Goal: Task Accomplishment & Management: Use online tool/utility

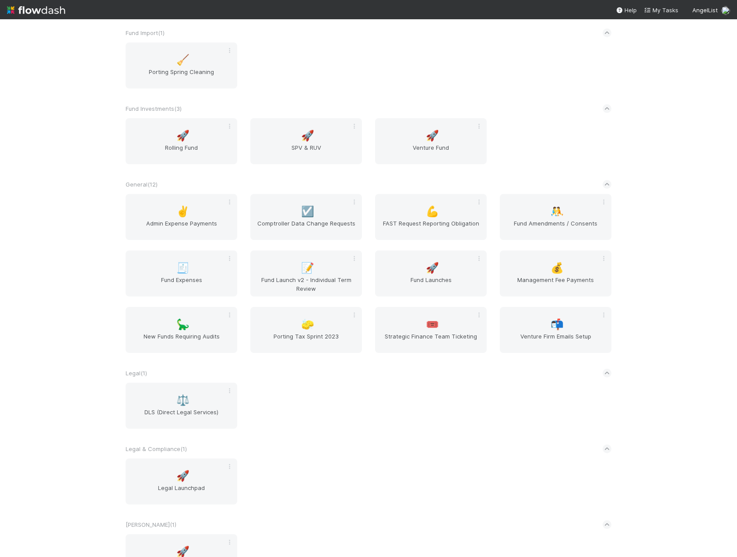
scroll to position [788, 0]
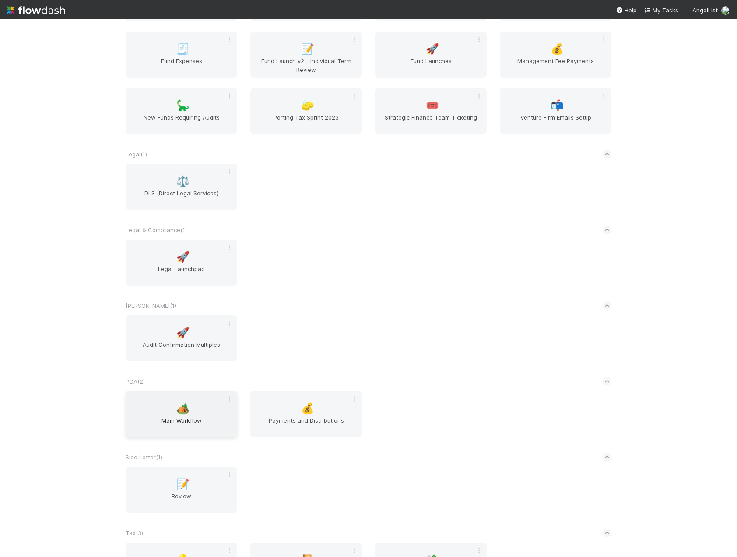
click at [182, 418] on span "Main Workflow" at bounding box center [181, 425] width 105 height 18
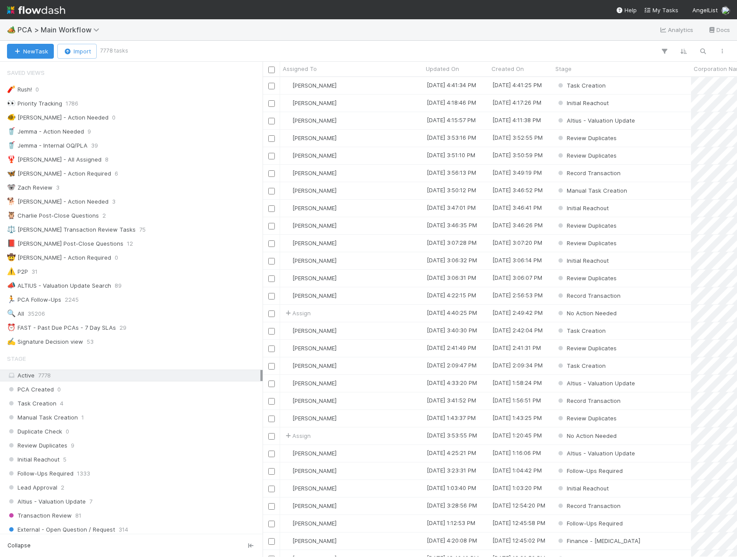
scroll to position [473, 468]
click at [44, 329] on div "⏰ FAST - Past Due PCAs - 7 Day SLAs" at bounding box center [61, 327] width 109 height 11
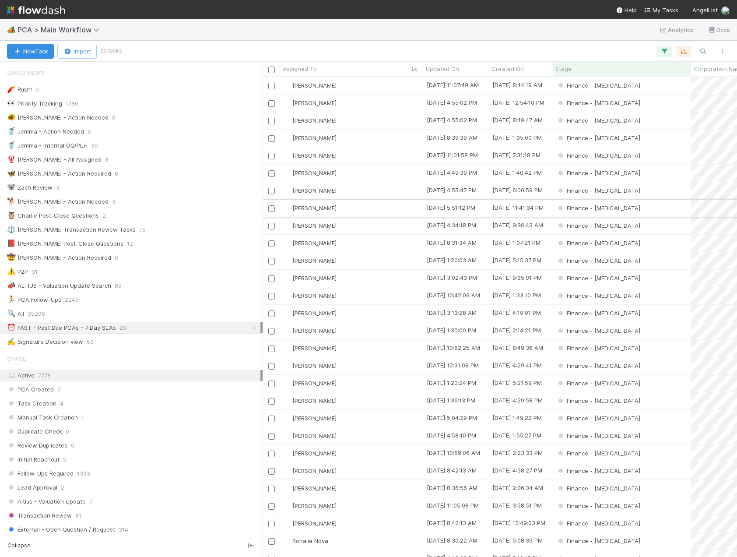
scroll to position [473, 468]
drag, startPoint x: 264, startPoint y: 224, endPoint x: 206, endPoint y: 241, distance: 60.1
click at [206, 241] on div "Saved Views 🧨 Rush! 0 👀 Priority Tracking 1786 🐠 Chris - Action Needed 0 🥤 Jemm…" at bounding box center [131, 309] width 263 height 495
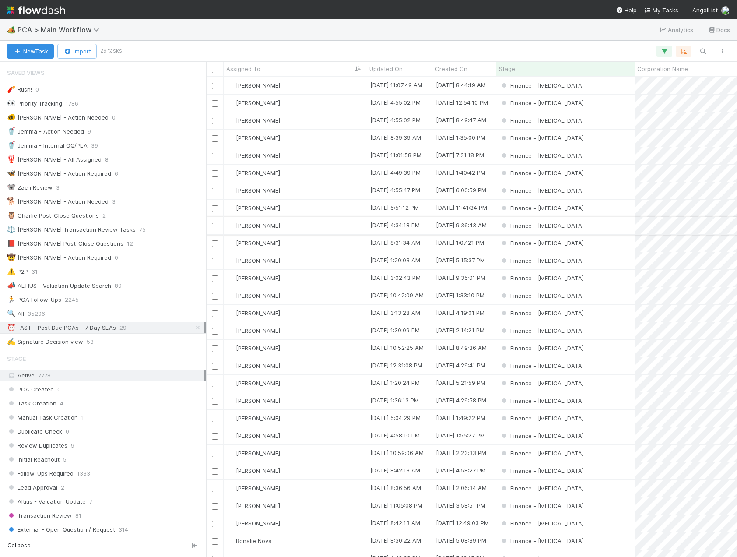
scroll to position [473, 524]
click at [436, 47] on div at bounding box center [425, 51] width 611 height 11
click at [297, 275] on div "[PERSON_NAME]" at bounding box center [295, 278] width 143 height 17
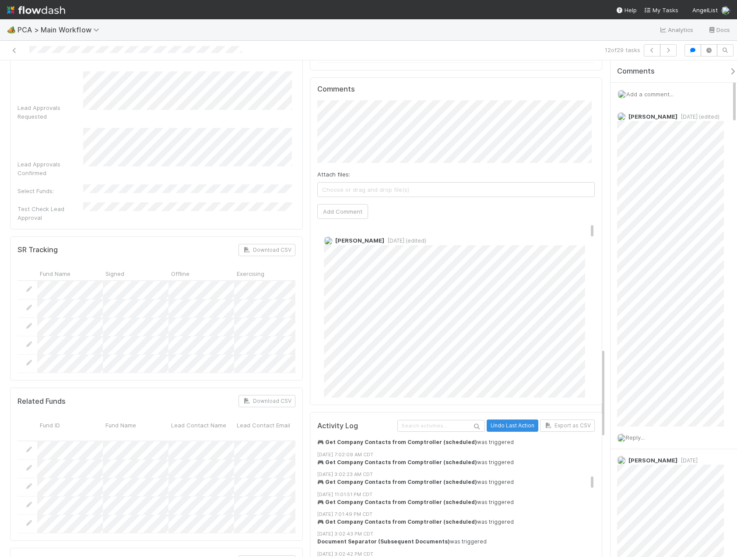
scroll to position [919, 0]
click at [13, 50] on icon at bounding box center [14, 51] width 9 height 6
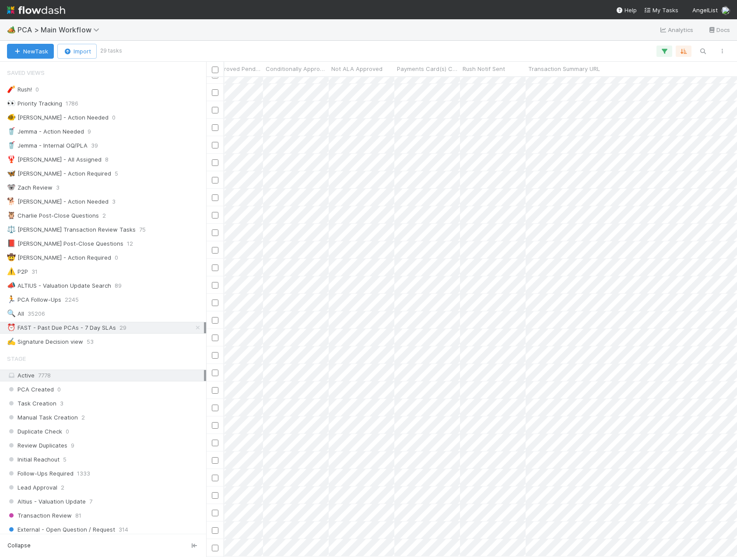
scroll to position [35, 3170]
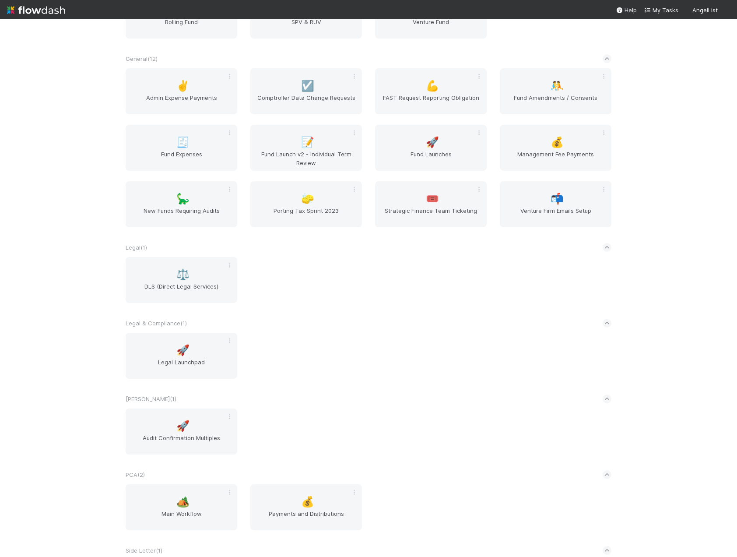
scroll to position [831, 0]
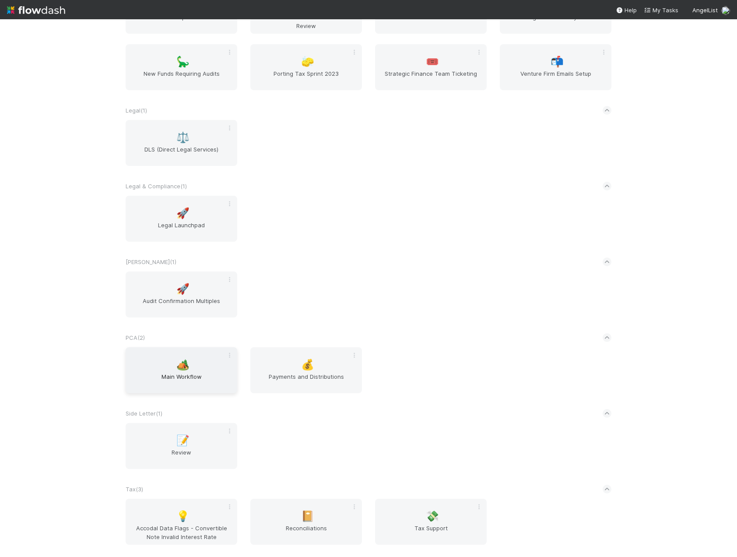
click at [177, 374] on span "Main Workflow" at bounding box center [181, 381] width 105 height 18
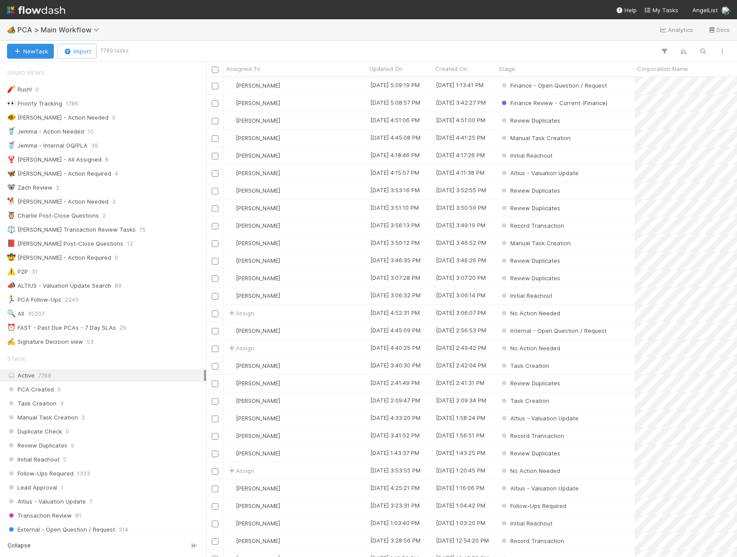
scroll to position [569, 0]
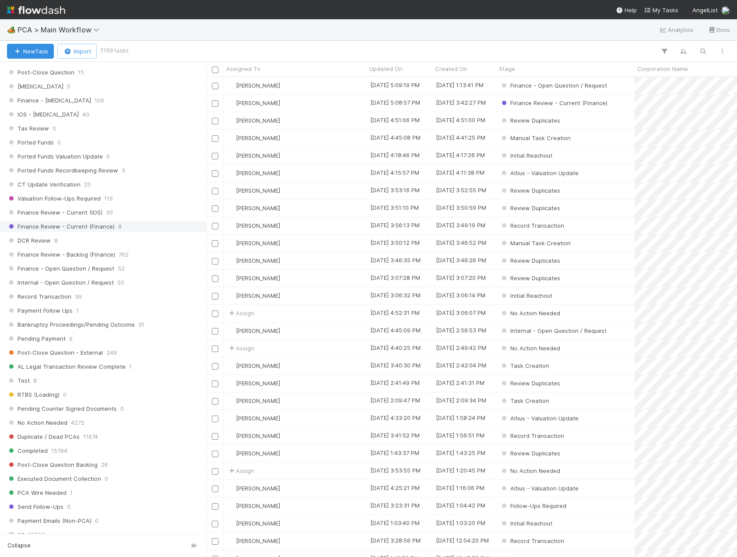
click at [72, 225] on span "Finance Review - Current (Finance)" at bounding box center [61, 226] width 108 height 11
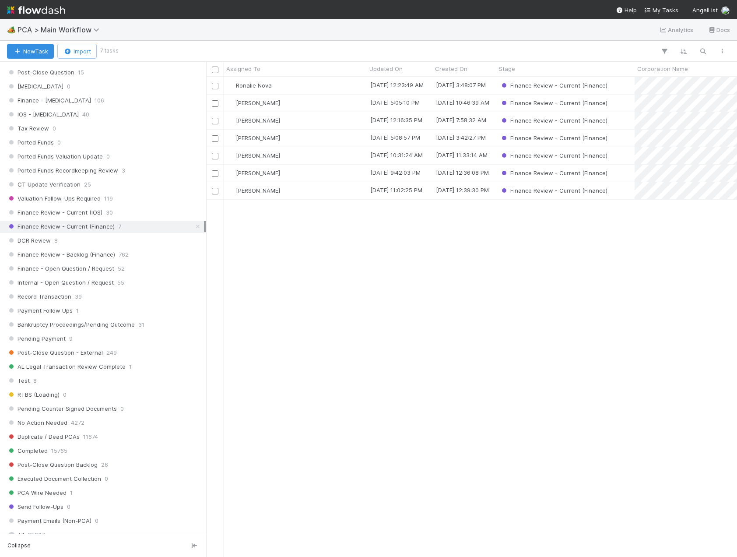
scroll to position [473, 524]
click at [310, 173] on div "[PERSON_NAME]" at bounding box center [295, 173] width 143 height 17
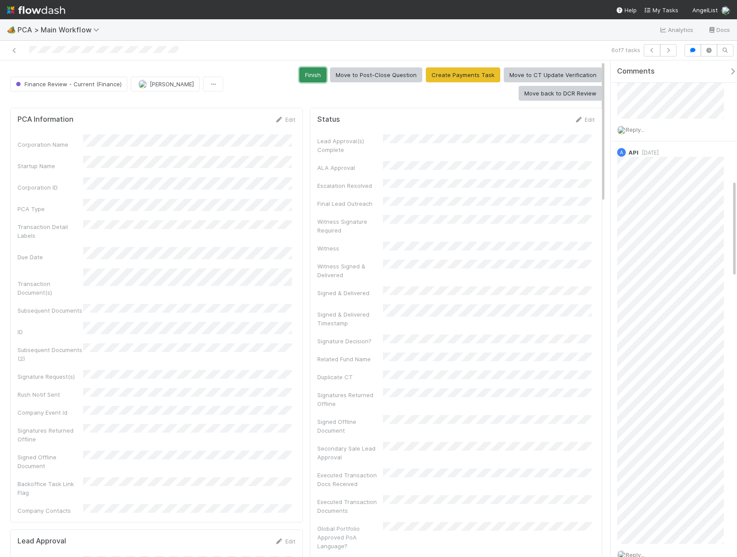
click at [312, 70] on button "Finish" at bounding box center [312, 74] width 27 height 15
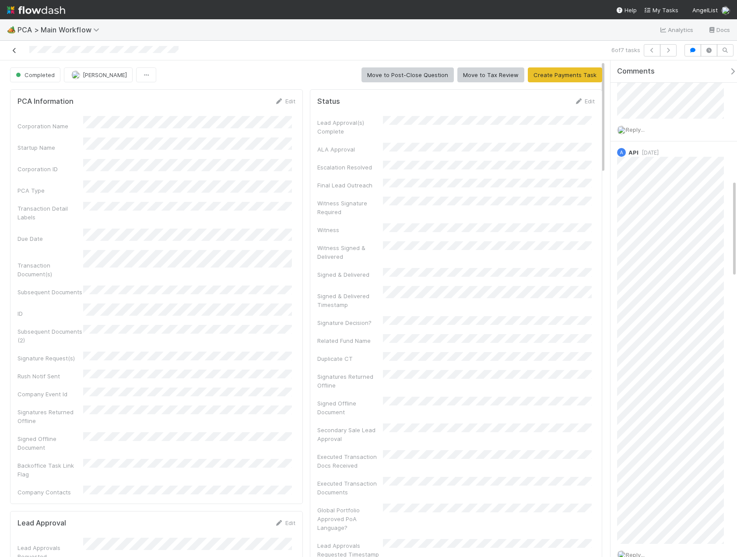
click at [11, 54] on link at bounding box center [14, 50] width 9 height 9
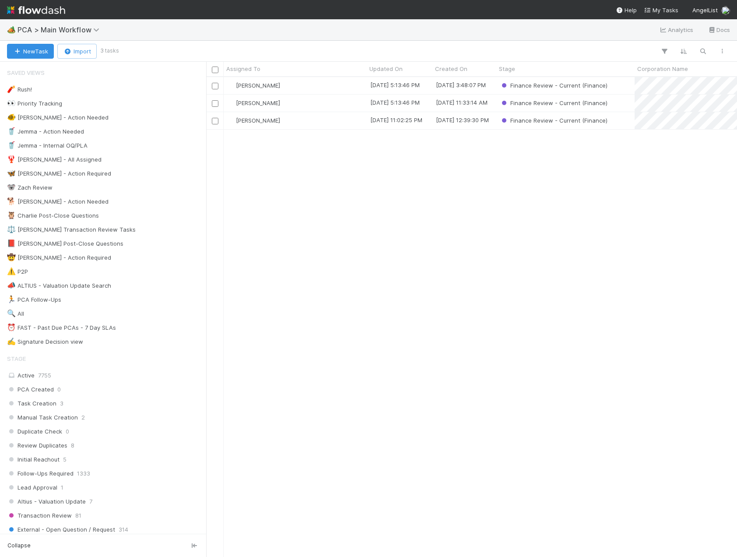
scroll to position [473, 524]
click at [309, 118] on div "[PERSON_NAME]" at bounding box center [295, 120] width 143 height 17
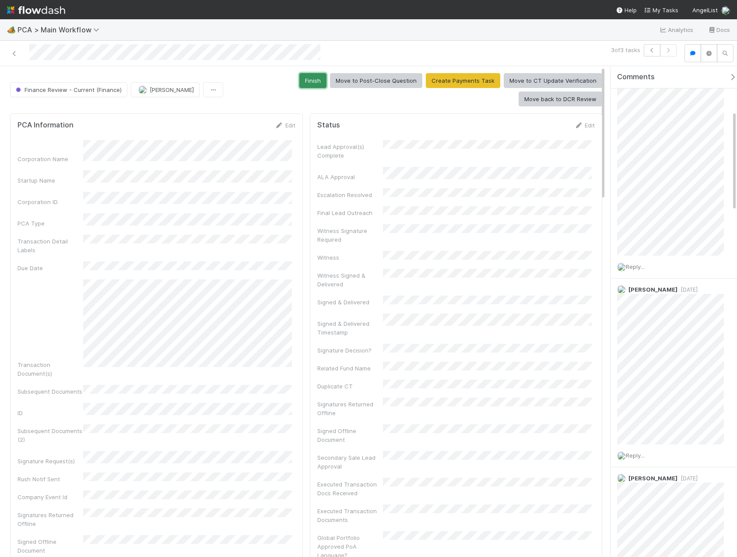
click at [317, 79] on button "Finish" at bounding box center [312, 80] width 27 height 15
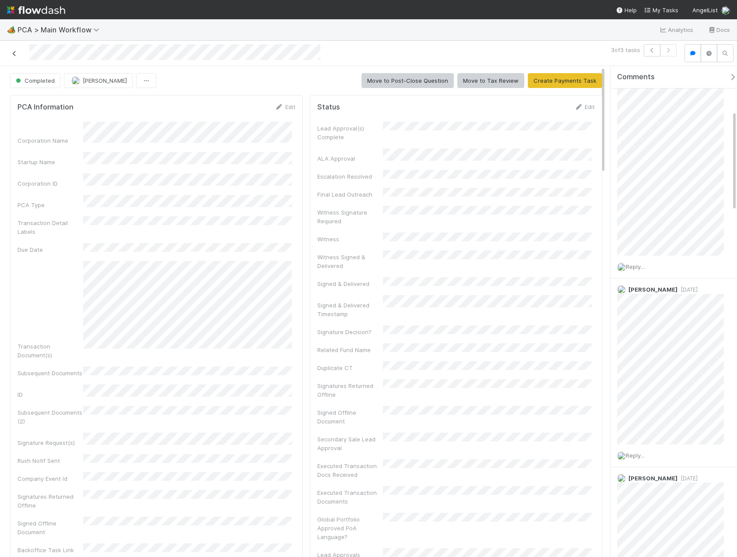
click at [12, 53] on icon at bounding box center [14, 54] width 9 height 6
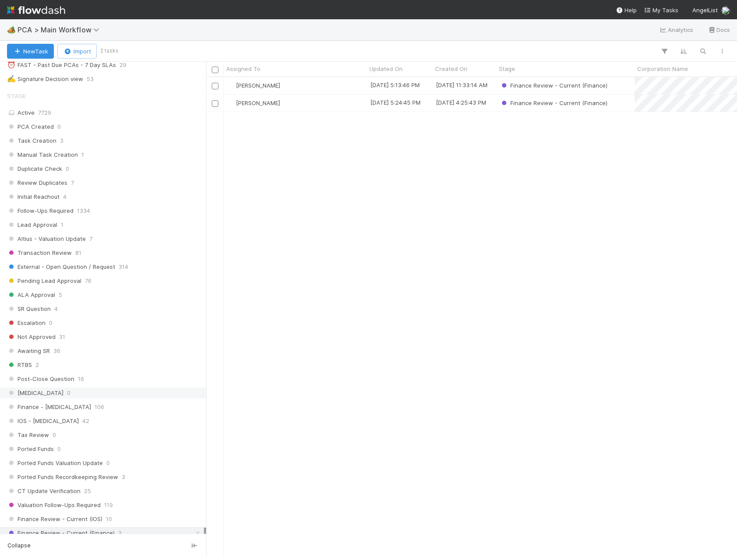
scroll to position [525, 0]
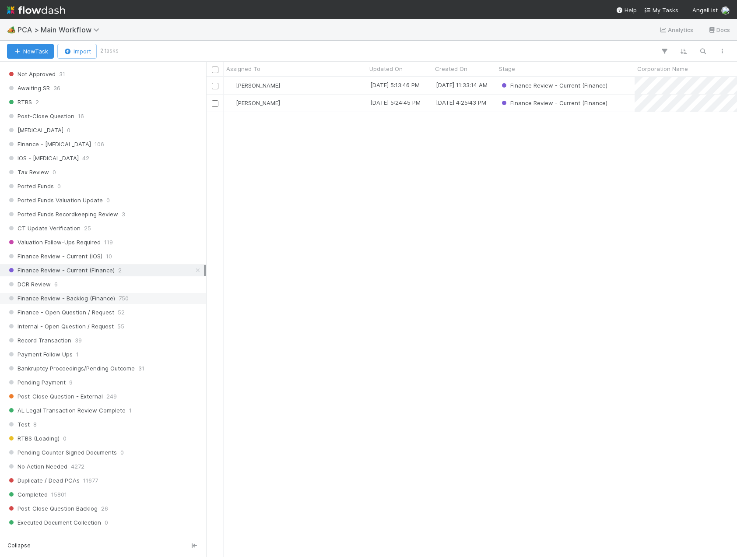
click at [101, 293] on span "Finance Review - Backlog (Finance)" at bounding box center [61, 298] width 108 height 11
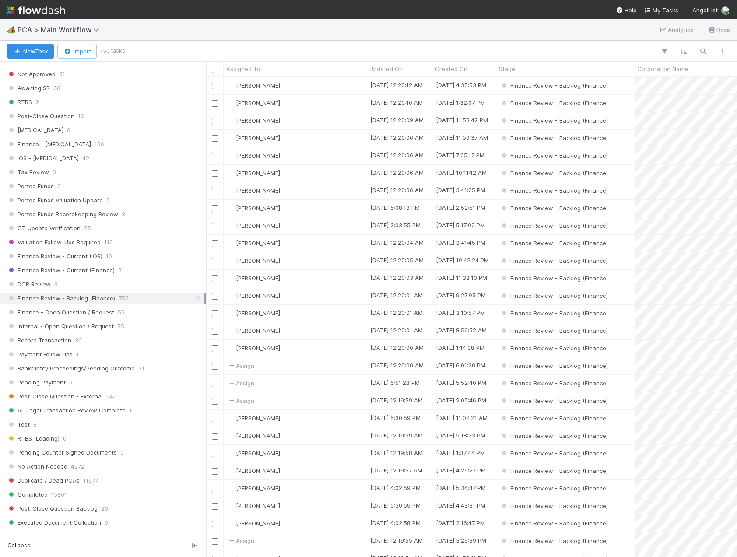
scroll to position [473, 524]
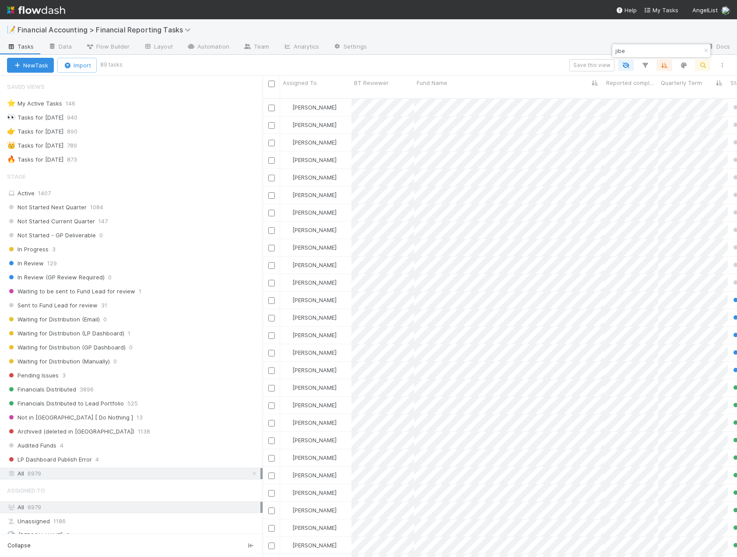
scroll to position [459, 468]
drag, startPoint x: 649, startPoint y: 49, endPoint x: 616, endPoint y: 44, distance: 33.1
click at [616, 44] on div "jibe" at bounding box center [661, 50] width 98 height 13
type input "j"
type input "nomad"
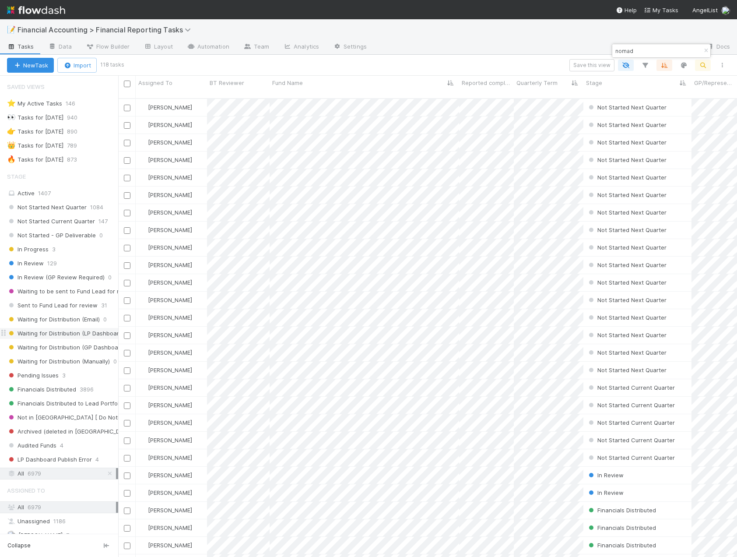
scroll to position [459, 612]
drag, startPoint x: 263, startPoint y: 314, endPoint x: 111, endPoint y: 336, distance: 153.8
click at [111, 336] on div "Saved Views ⭐ My Active Tasks 146 👀 Tasks for 2023-12-31 940 👉 Tasks for 2024-1…" at bounding box center [59, 316] width 118 height 481
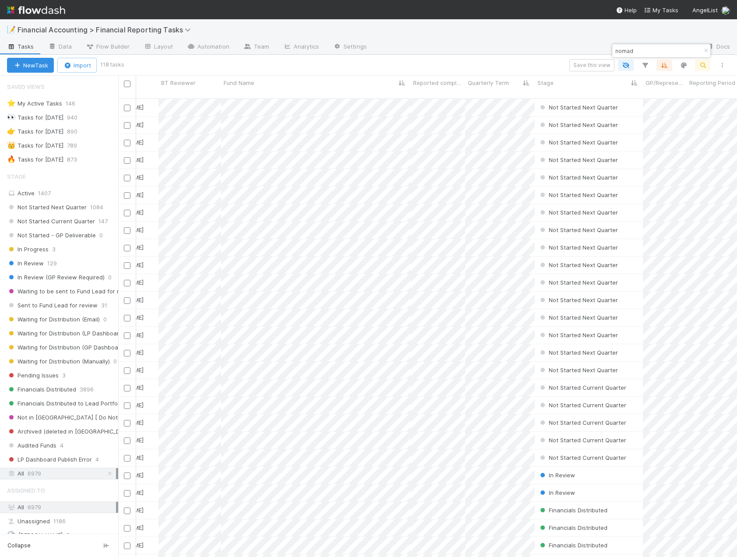
scroll to position [0, 42]
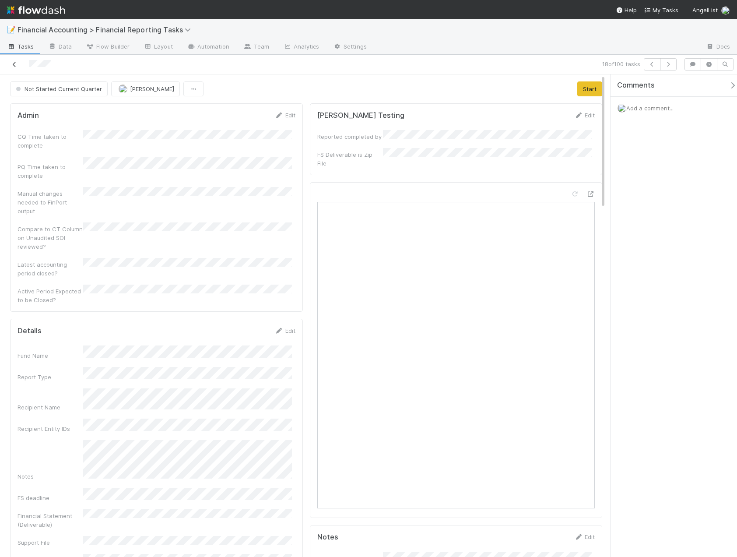
click at [14, 65] on icon at bounding box center [14, 65] width 9 height 6
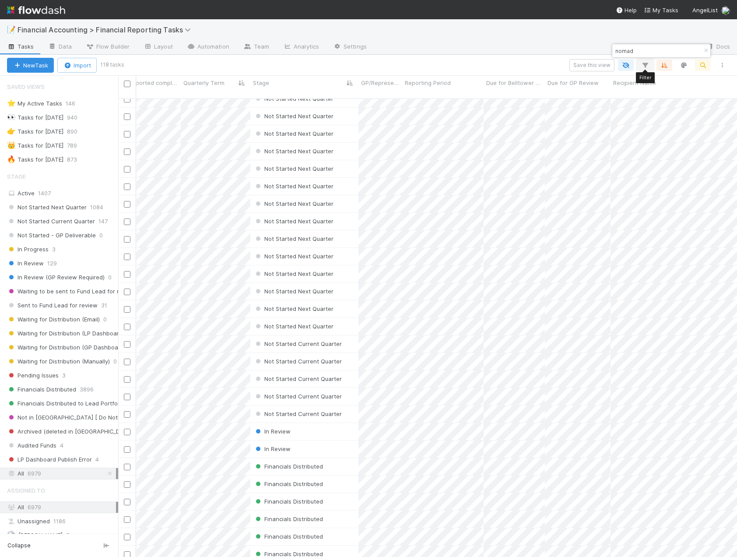
click at [646, 68] on icon "button" at bounding box center [645, 65] width 9 height 8
click at [496, 91] on icon "button" at bounding box center [497, 91] width 9 height 5
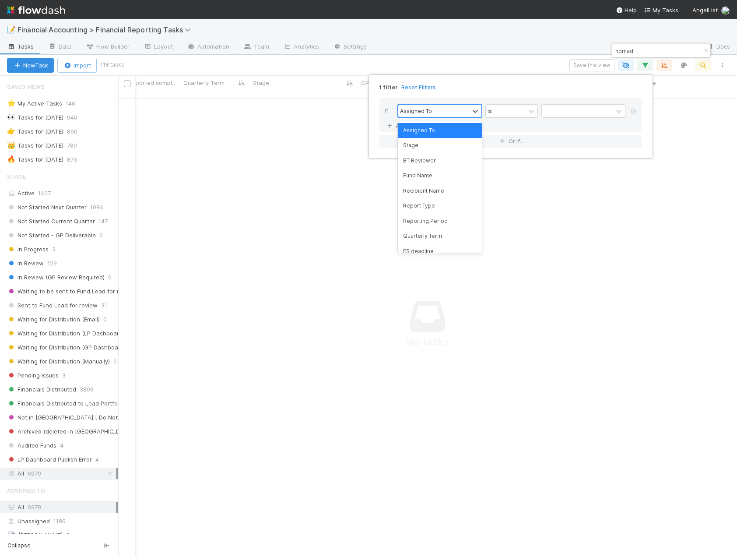
click at [443, 113] on div "Assigned To" at bounding box center [433, 111] width 71 height 13
click at [429, 219] on div "Reporting Period" at bounding box center [440, 221] width 84 height 15
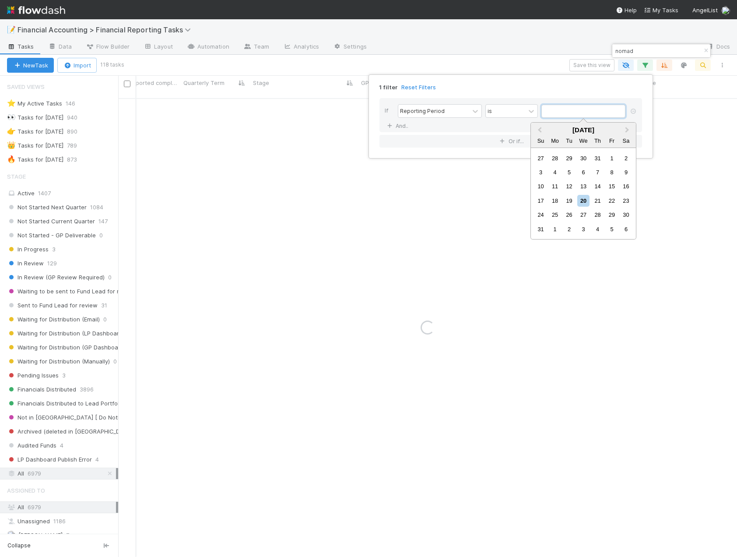
click at [564, 114] on input "text" at bounding box center [583, 111] width 84 height 13
click at [539, 129] on span "Previous Month" at bounding box center [539, 130] width 0 height 10
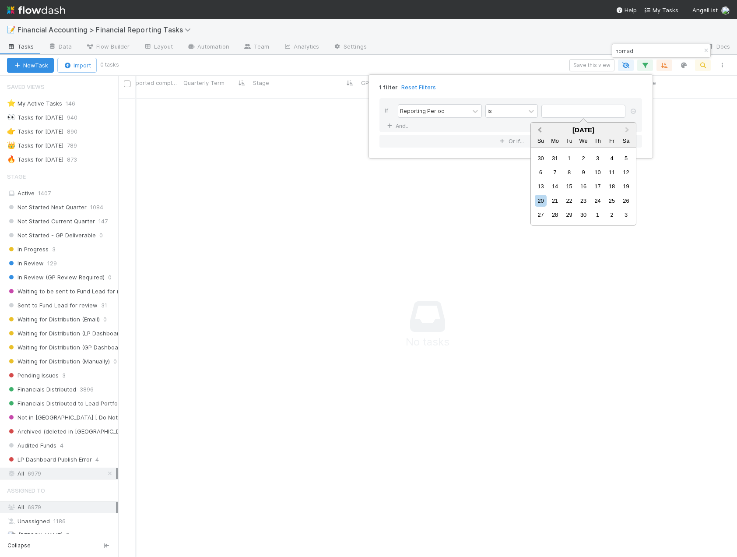
click at [539, 129] on span "Previous Month" at bounding box center [539, 130] width 0 height 10
click at [557, 226] on div "31" at bounding box center [555, 229] width 12 height 12
type input "03/31/2025"
click at [445, 67] on div "1 filter Reset Filters If Reporting Period is 03/31/2025 And.. Or if..." at bounding box center [368, 278] width 737 height 557
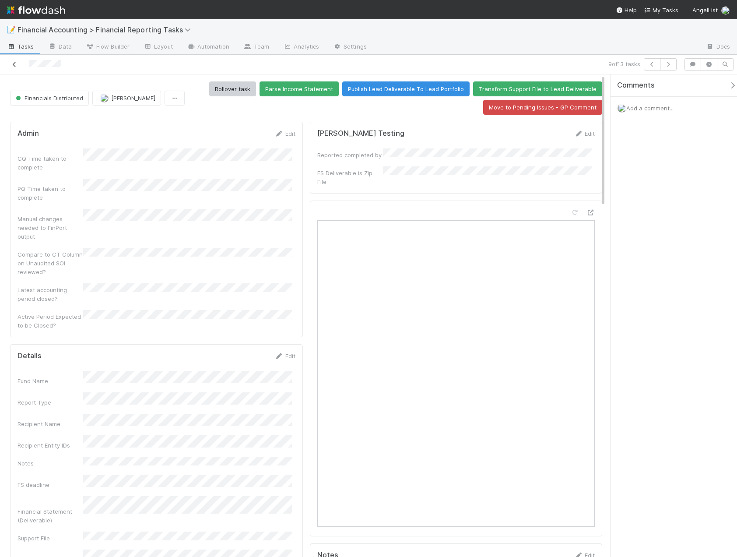
click at [14, 66] on icon at bounding box center [14, 65] width 9 height 6
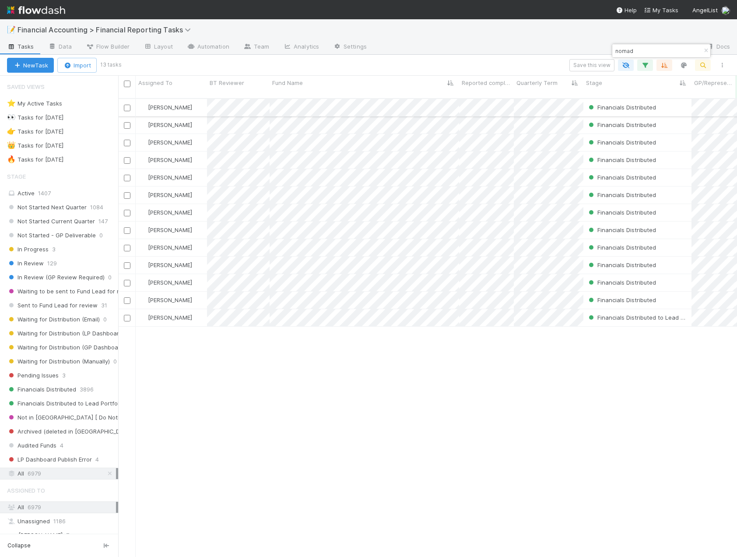
scroll to position [459, 612]
click at [651, 67] on button "button" at bounding box center [645, 65] width 16 height 11
click at [574, 112] on input "03/31/2025" at bounding box center [583, 111] width 84 height 13
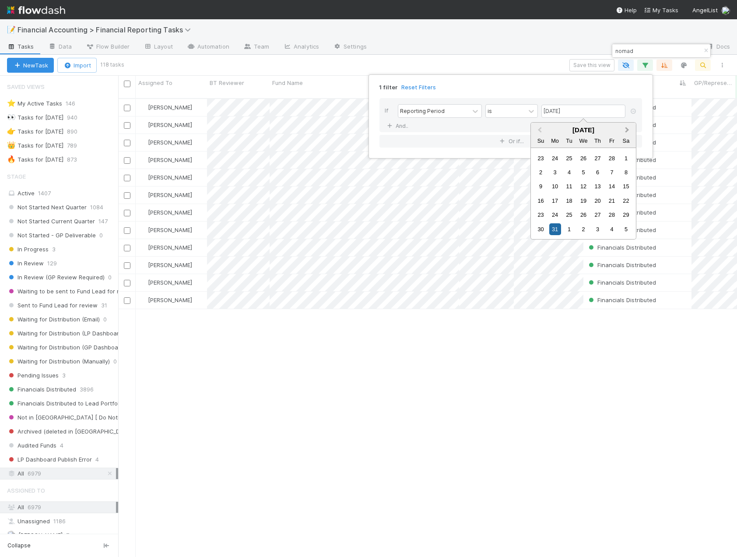
click at [627, 130] on span "Next Month" at bounding box center [627, 130] width 0 height 10
click at [552, 216] on div "30" at bounding box center [555, 215] width 12 height 12
type input "06/30/2025"
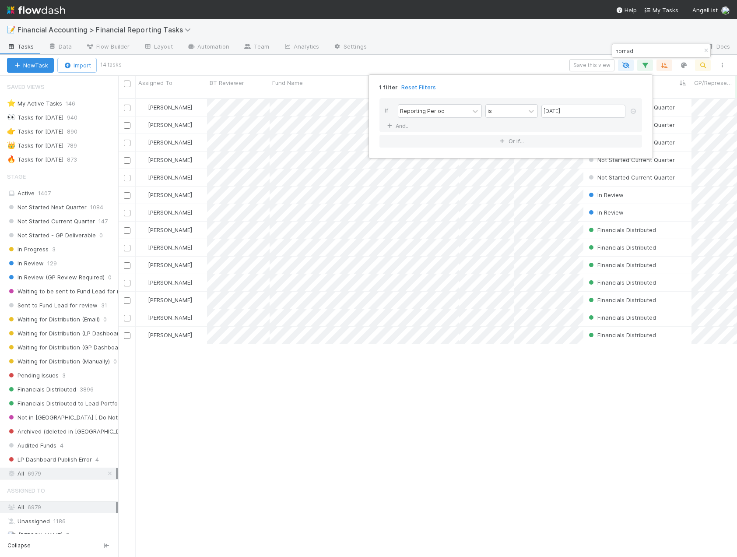
click at [343, 375] on div "1 filter Reset Filters If Reporting Period is 06/30/2025 And.. Or if..." at bounding box center [368, 278] width 737 height 557
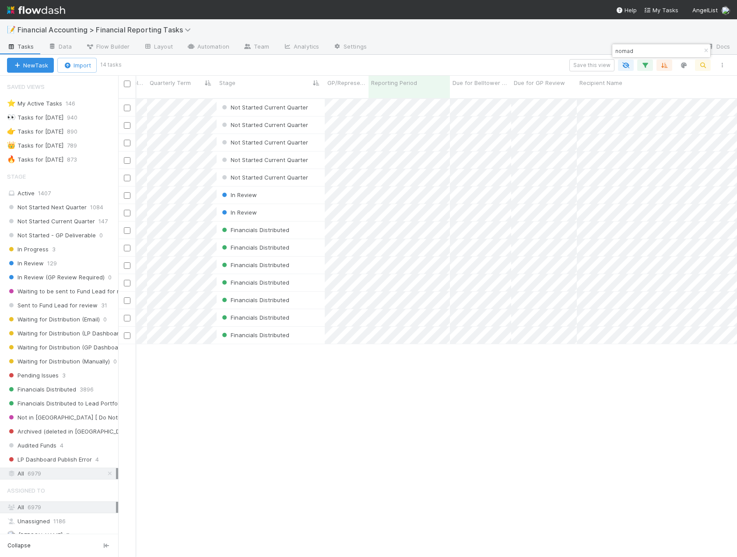
scroll to position [0, 408]
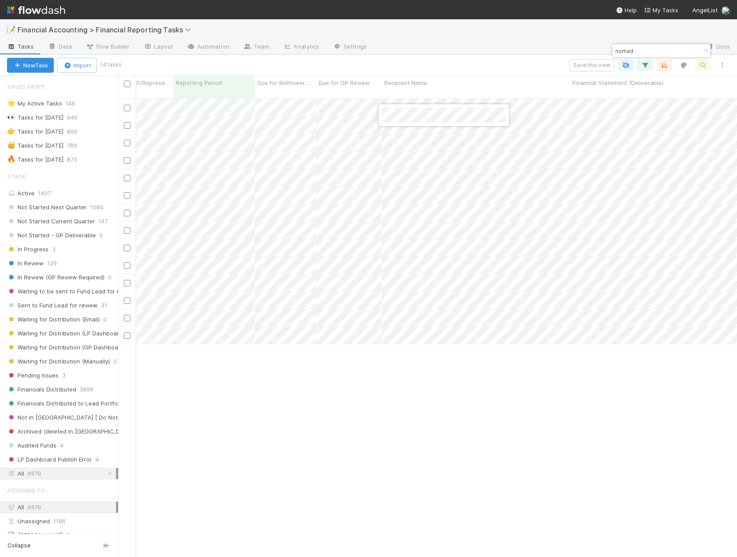
click at [613, 41] on div at bounding box center [368, 278] width 737 height 557
click at [408, 134] on div at bounding box center [368, 278] width 737 height 557
click at [427, 58] on div at bounding box center [368, 278] width 737 height 557
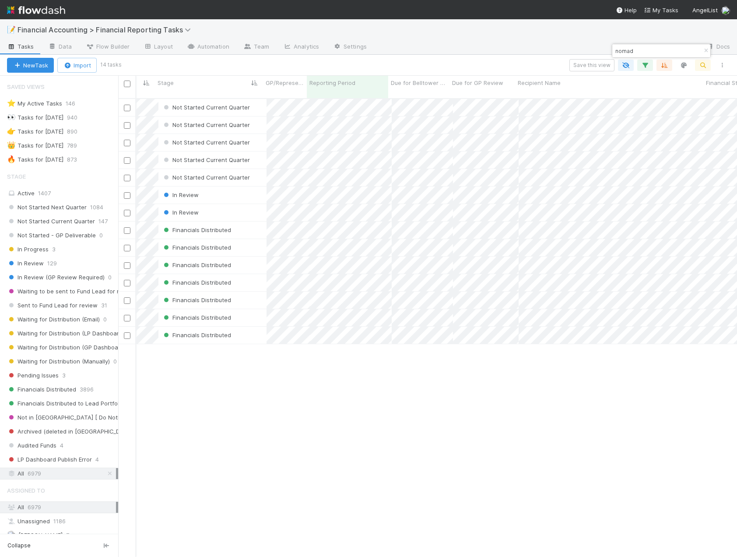
scroll to position [0, 425]
click at [261, 154] on div "Not Started Current Quarter" at bounding box center [212, 159] width 108 height 17
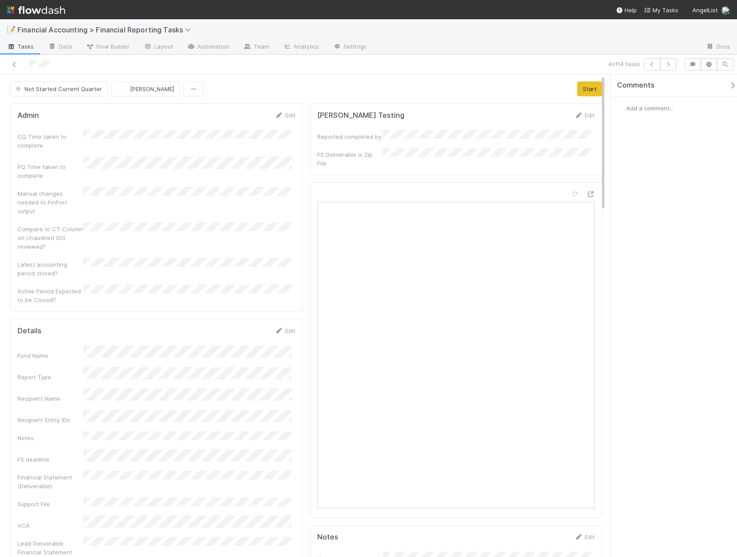
scroll to position [131, 0]
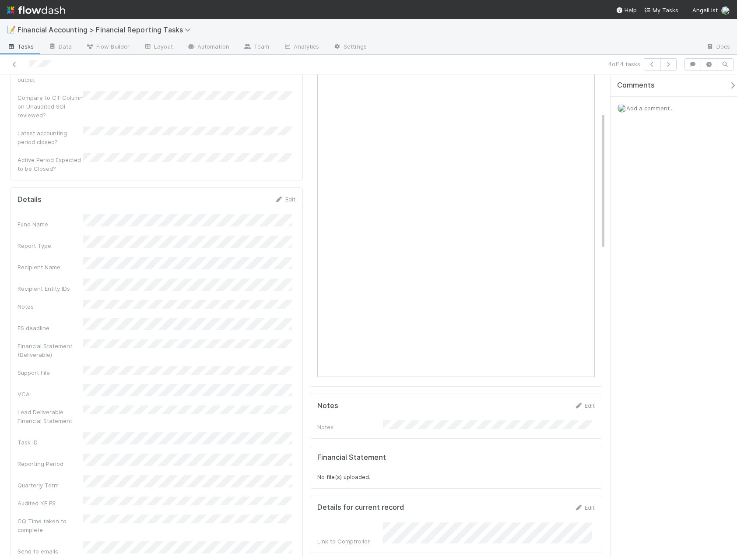
click at [284, 196] on link "Edit" at bounding box center [285, 199] width 21 height 7
click at [250, 195] on button "Save" at bounding box center [248, 202] width 25 height 15
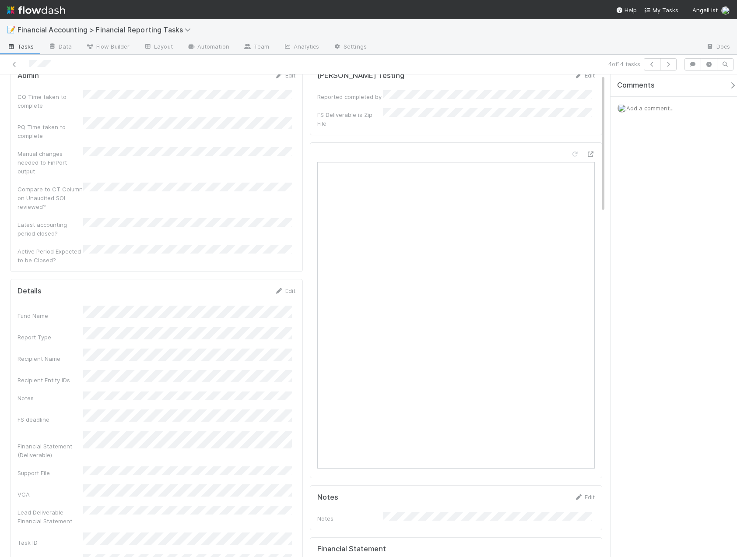
scroll to position [0, 0]
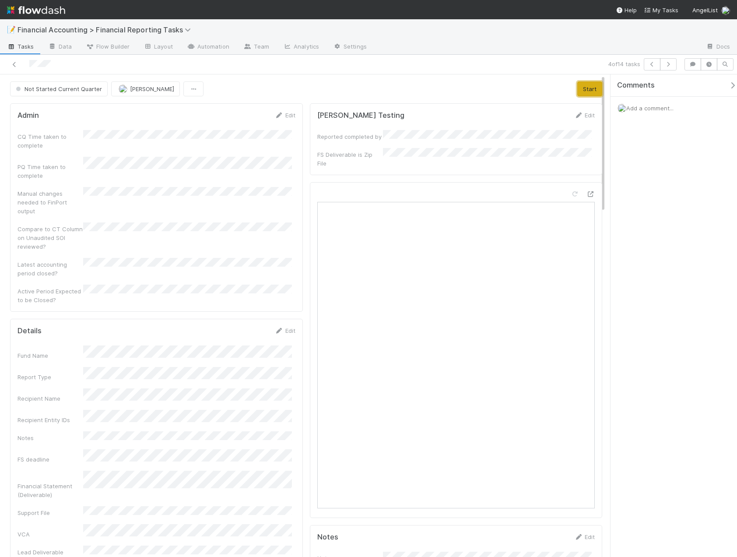
click at [582, 93] on button "Start" at bounding box center [589, 88] width 25 height 15
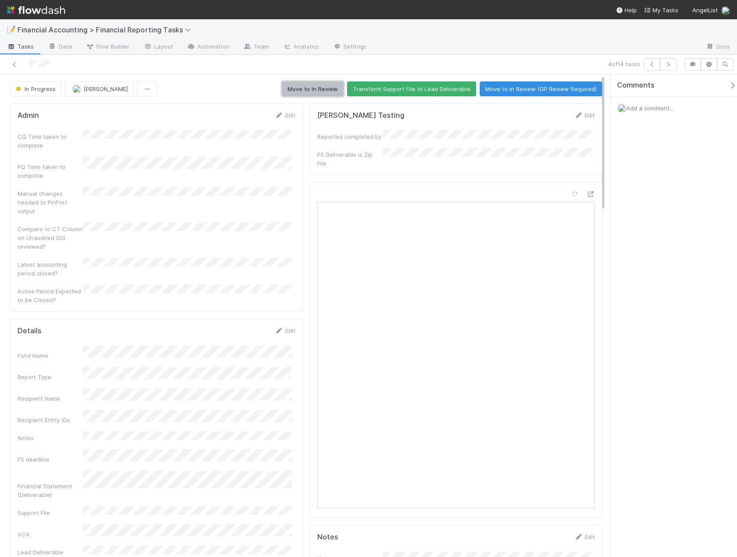
click at [298, 92] on button "Move to In Review" at bounding box center [313, 88] width 62 height 15
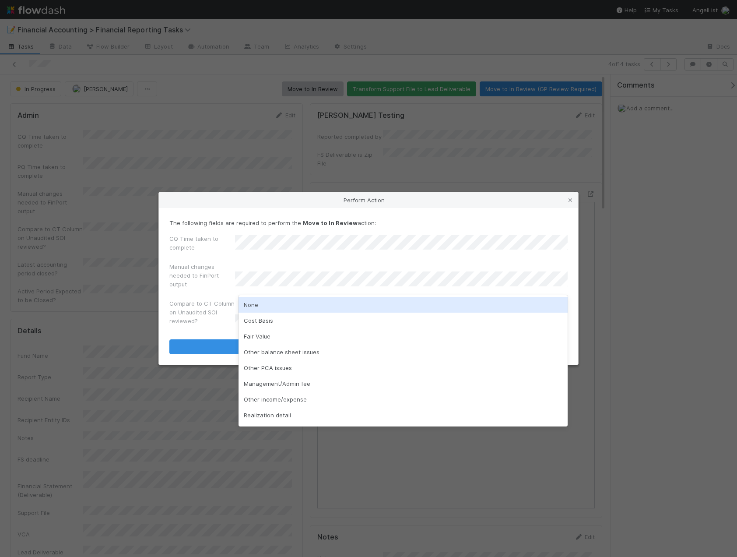
click at [269, 306] on div "None" at bounding box center [402, 305] width 329 height 16
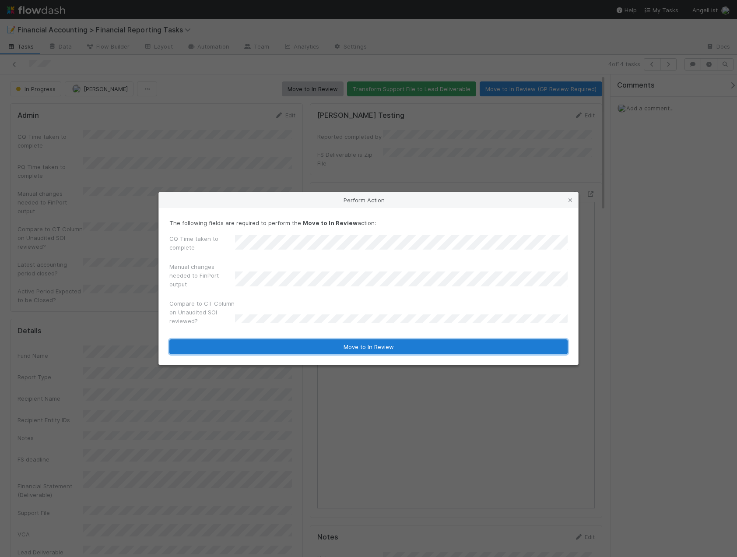
click at [372, 347] on button "Move to In Review" at bounding box center [368, 346] width 398 height 15
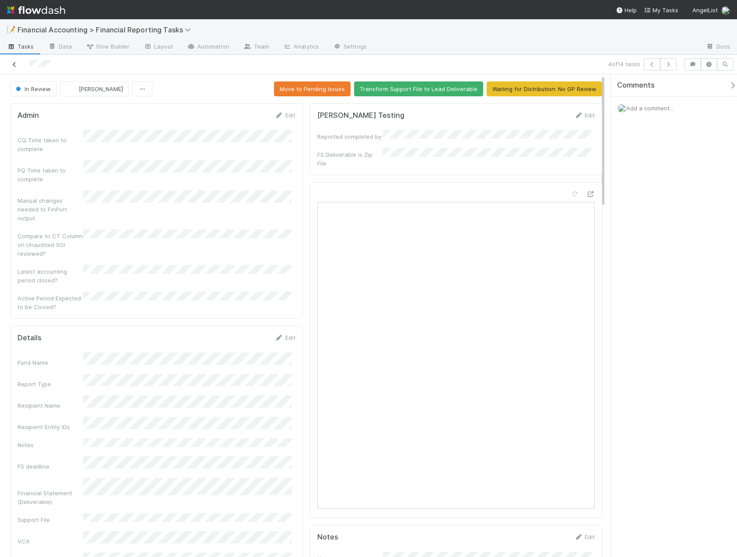
click at [14, 64] on icon at bounding box center [14, 65] width 9 height 6
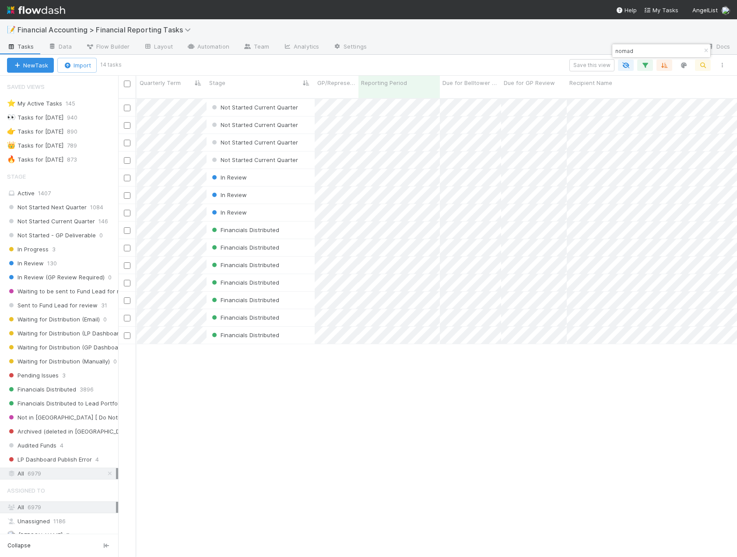
scroll to position [0, 374]
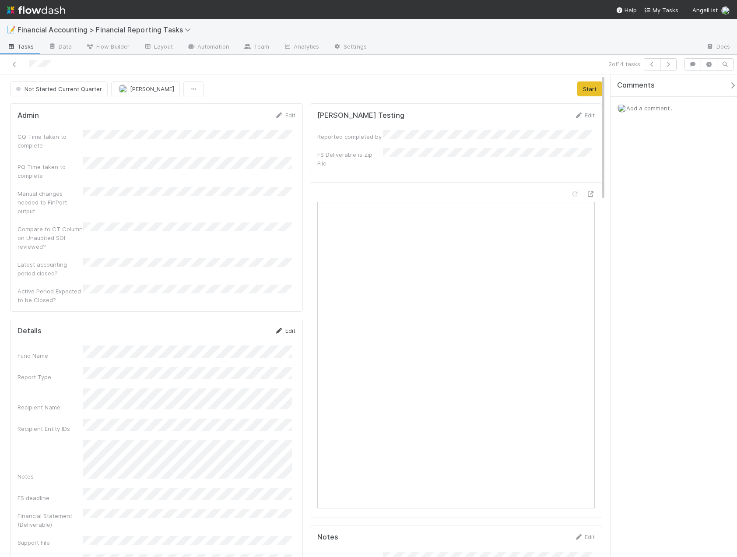
click at [287, 327] on link "Edit" at bounding box center [285, 330] width 21 height 7
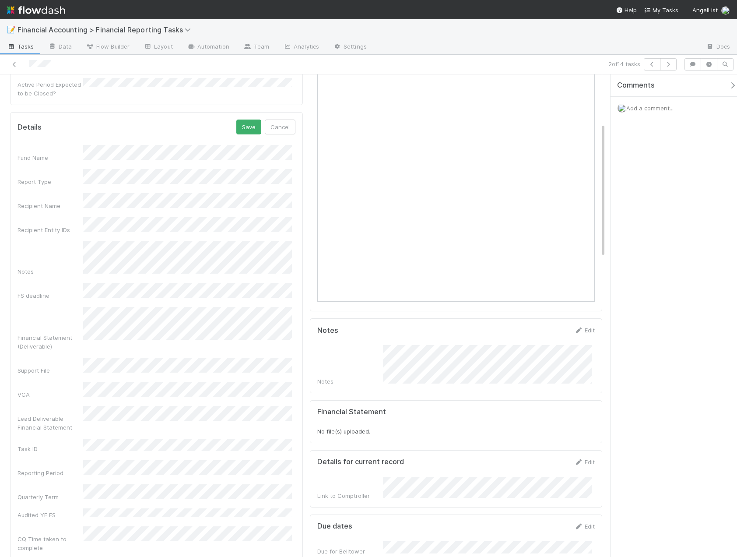
scroll to position [175, 0]
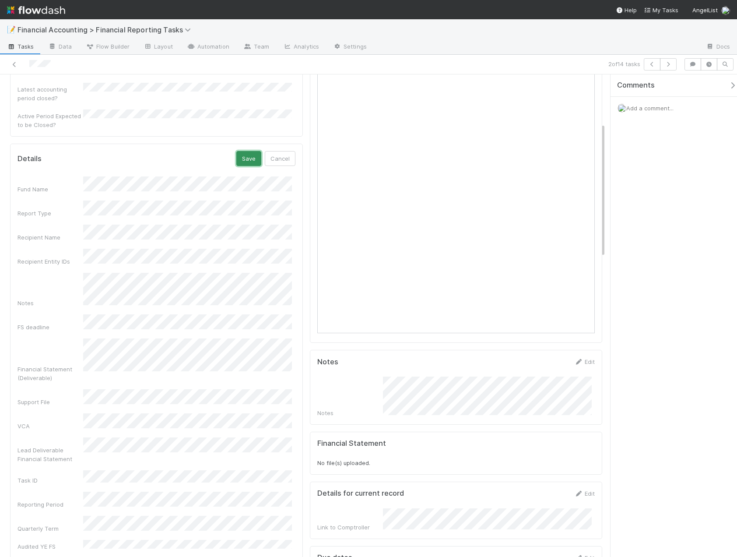
click at [249, 151] on button "Save" at bounding box center [248, 158] width 25 height 15
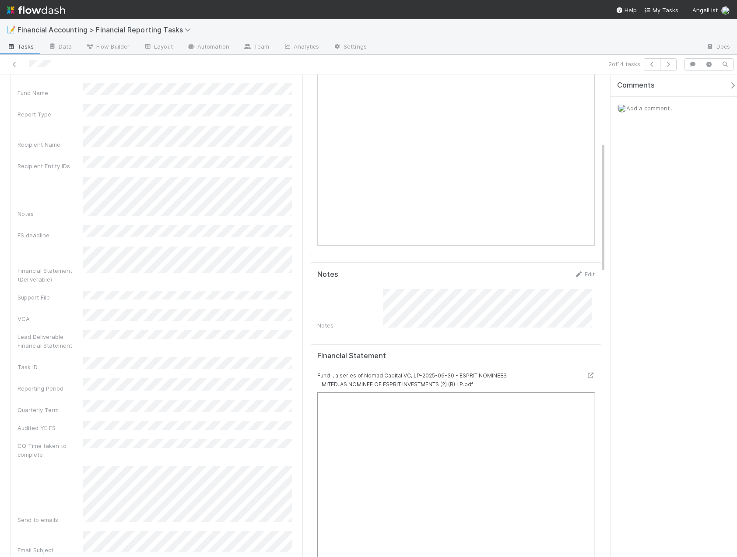
scroll to position [0, 0]
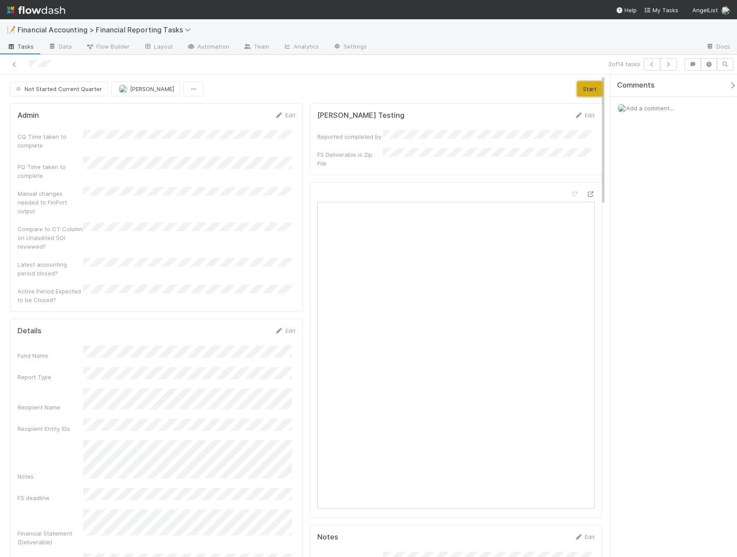
click at [579, 89] on button "Start" at bounding box center [589, 88] width 25 height 15
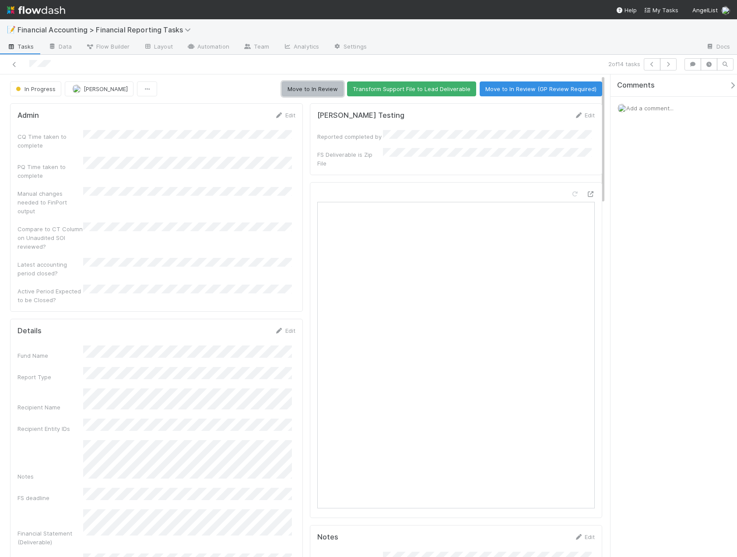
click at [313, 91] on button "Move to In Review" at bounding box center [313, 88] width 62 height 15
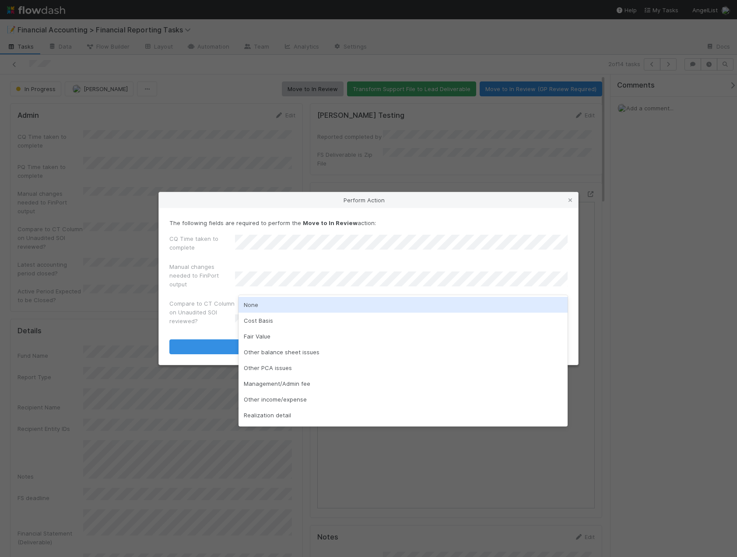
click at [269, 309] on div "None" at bounding box center [402, 305] width 329 height 16
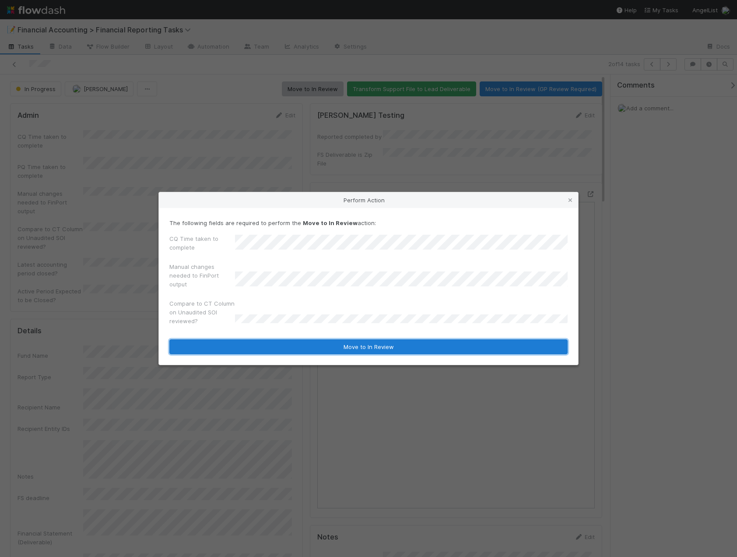
click at [259, 344] on button "Move to In Review" at bounding box center [368, 346] width 398 height 15
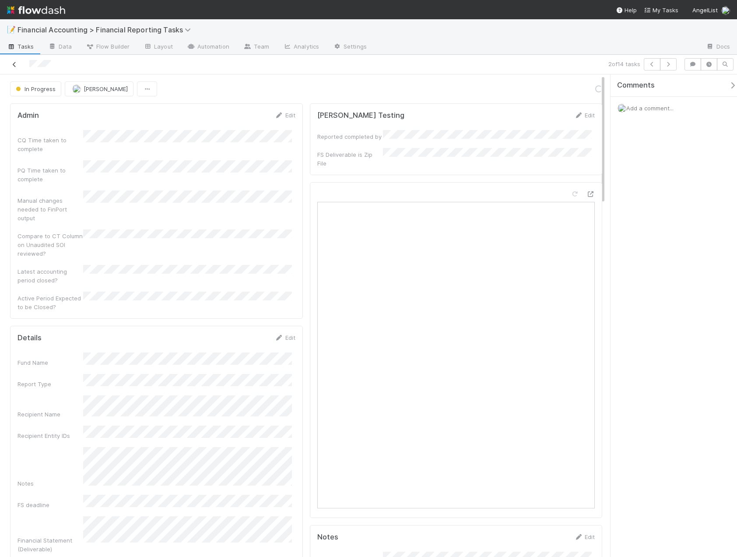
click at [11, 66] on icon at bounding box center [14, 65] width 9 height 6
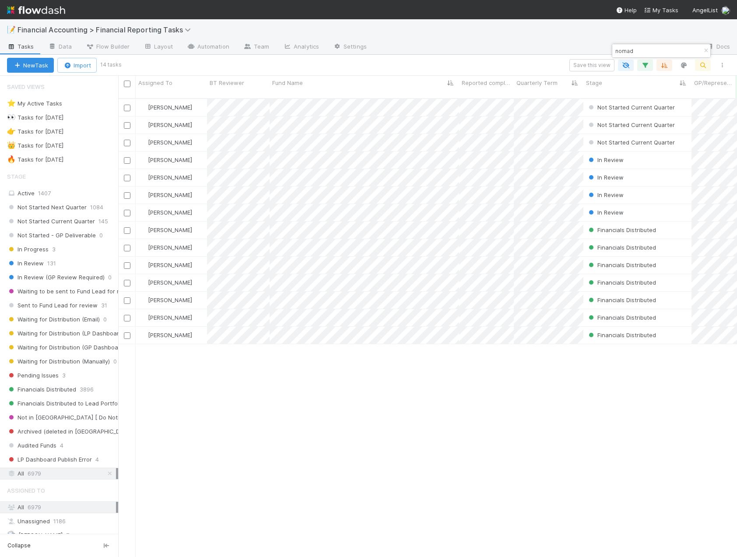
scroll to position [459, 612]
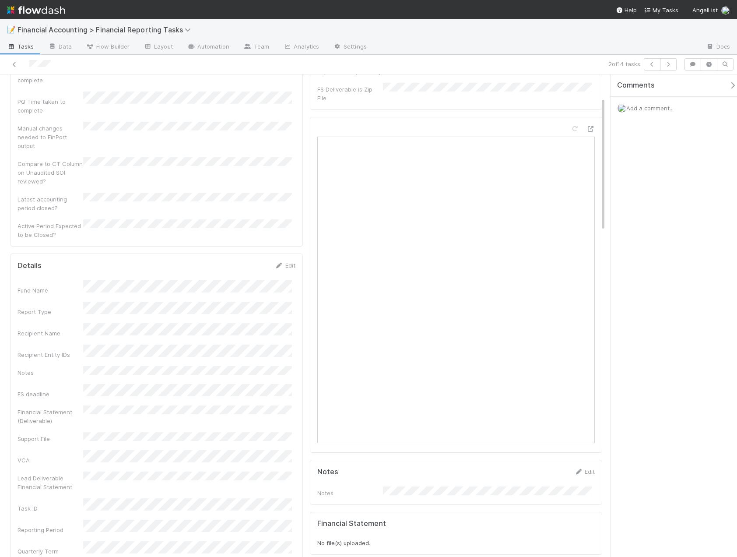
scroll to position [131, 0]
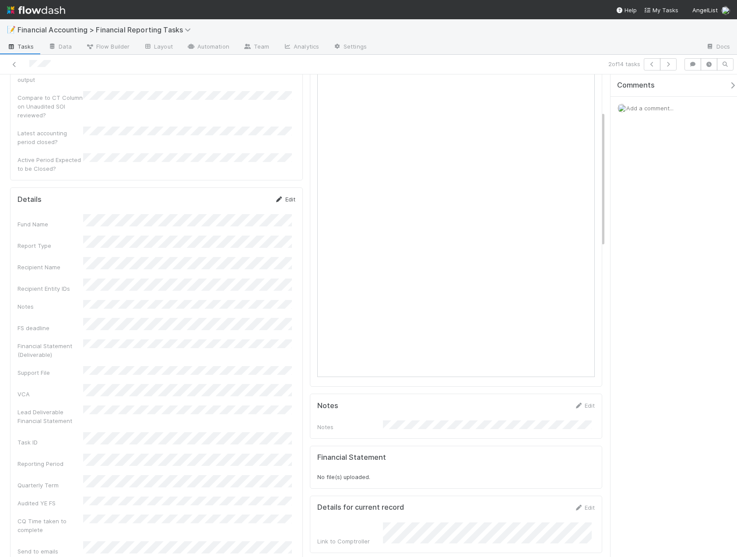
click at [284, 196] on link "Edit" at bounding box center [285, 199] width 21 height 7
click at [246, 195] on button "Save" at bounding box center [248, 202] width 25 height 15
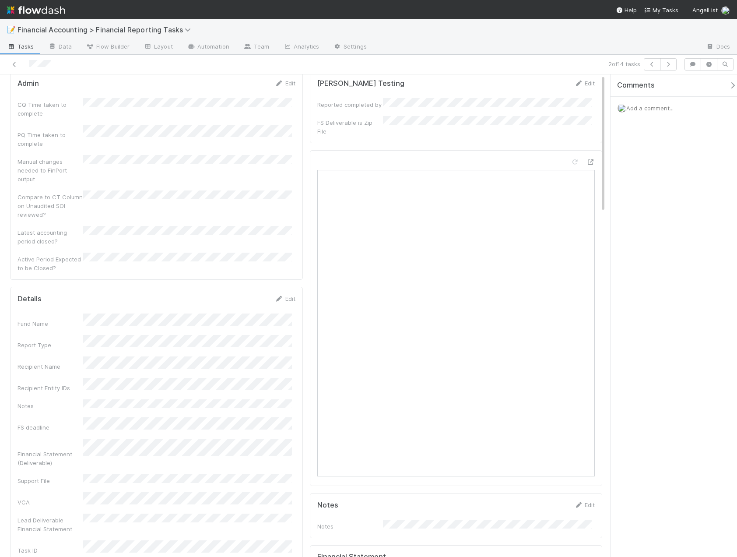
scroll to position [0, 0]
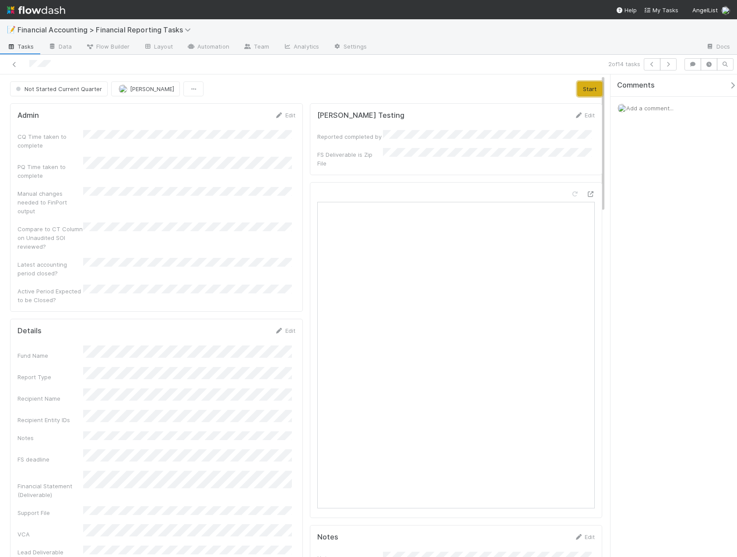
click at [584, 88] on button "Start" at bounding box center [589, 88] width 25 height 15
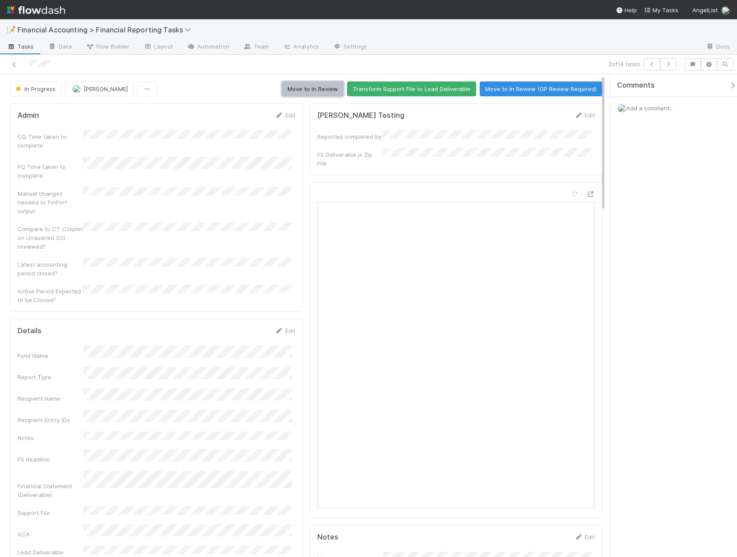
click at [296, 89] on button "Move to In Review" at bounding box center [313, 88] width 62 height 15
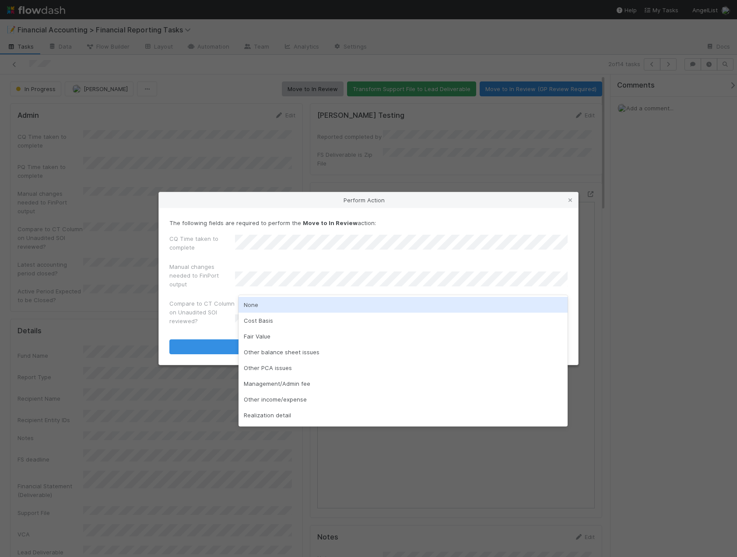
click at [272, 309] on div "None" at bounding box center [402, 305] width 329 height 16
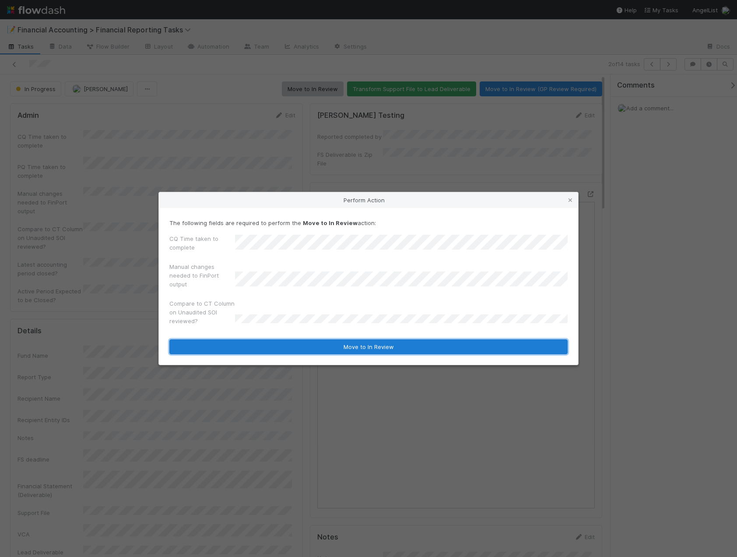
click at [272, 350] on button "Move to In Review" at bounding box center [368, 346] width 398 height 15
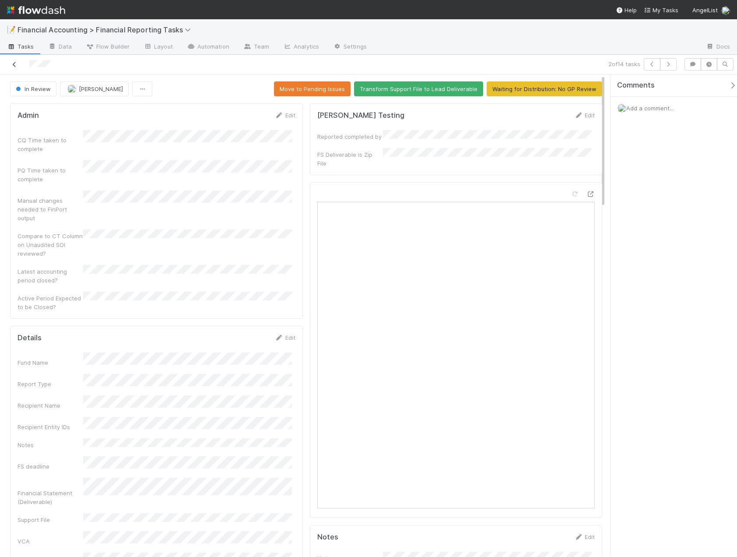
click at [12, 64] on icon at bounding box center [14, 65] width 9 height 6
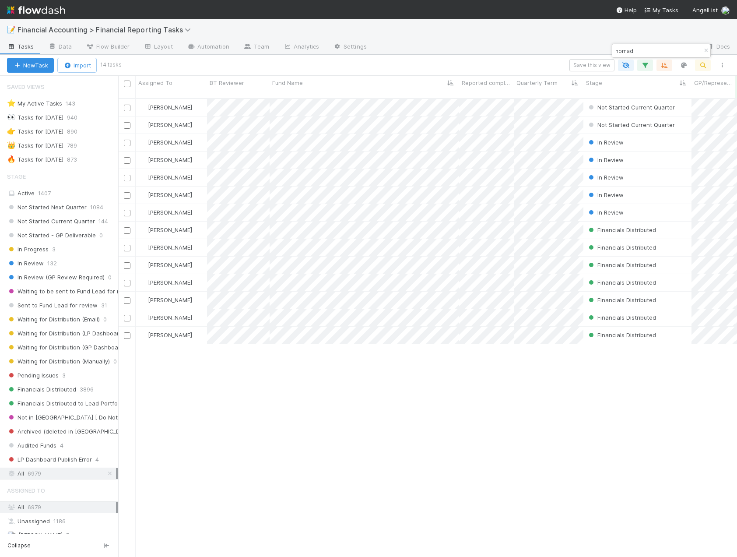
scroll to position [459, 612]
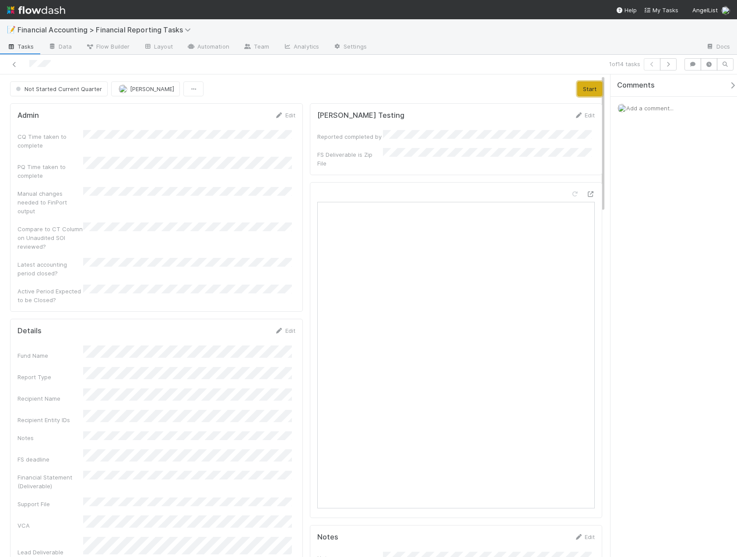
click at [582, 87] on button "Start" at bounding box center [589, 88] width 25 height 15
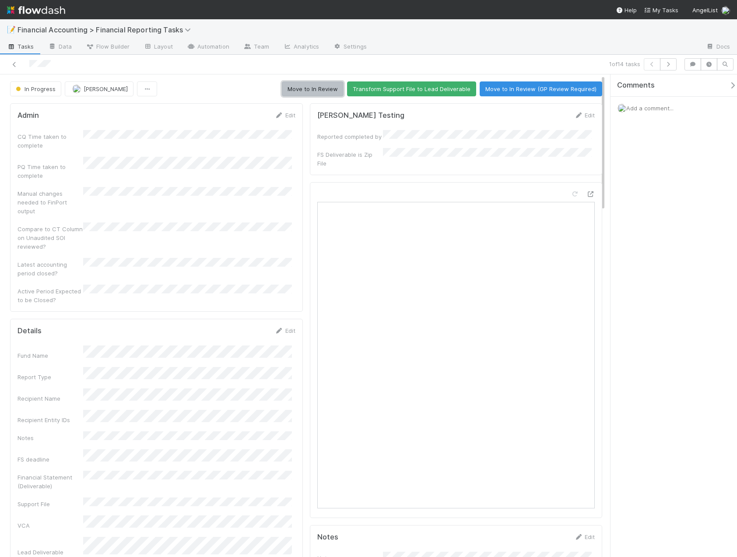
click at [322, 90] on button "Move to In Review" at bounding box center [313, 88] width 62 height 15
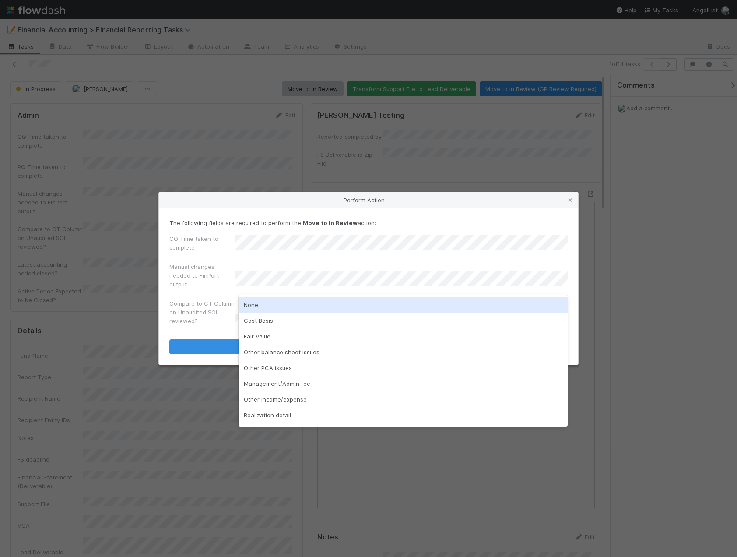
click at [260, 304] on div "None" at bounding box center [402, 305] width 329 height 16
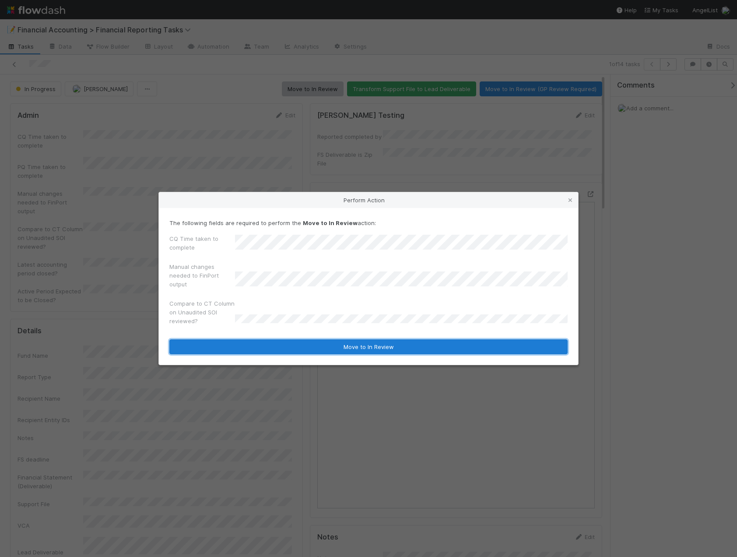
click at [269, 343] on button "Move to In Review" at bounding box center [368, 346] width 398 height 15
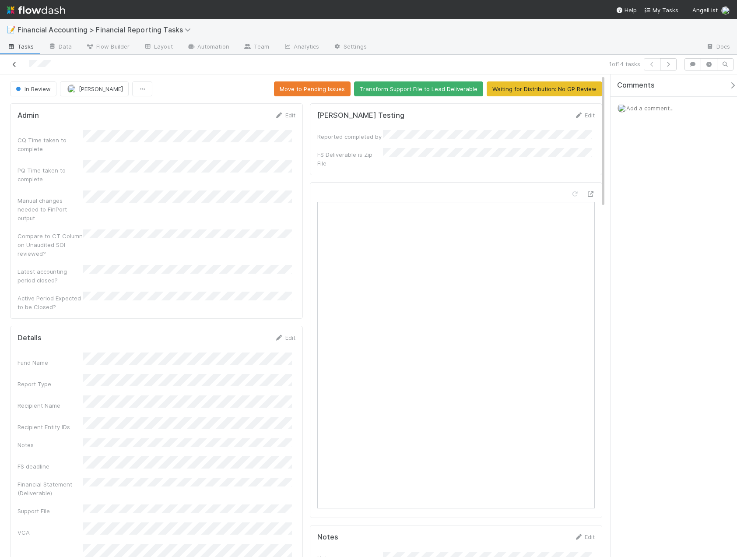
click at [14, 64] on icon at bounding box center [14, 65] width 9 height 6
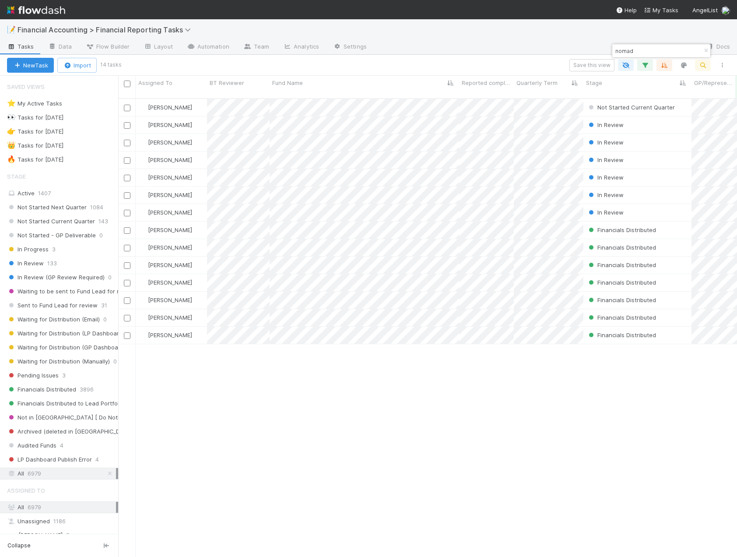
scroll to position [459, 612]
